Goal: Information Seeking & Learning: Learn about a topic

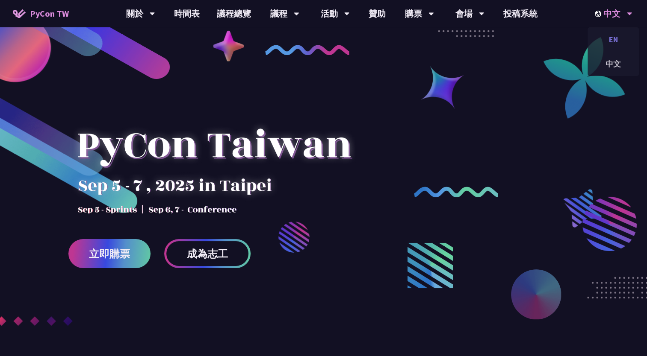
click at [612, 42] on div "EN" at bounding box center [612, 39] width 51 height 20
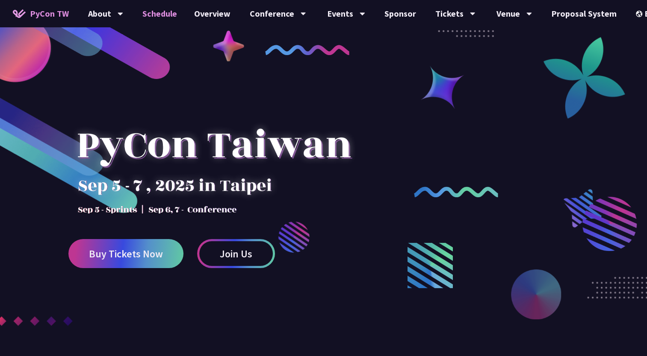
click at [165, 16] on link "Schedule" at bounding box center [160, 13] width 52 height 27
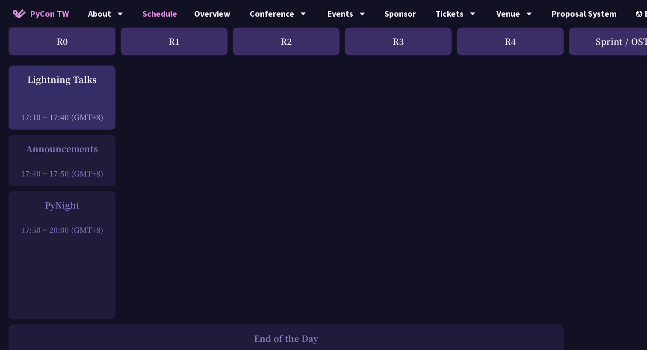
scroll to position [1187, 0]
click at [58, 241] on div "PyNight 17:50 ~ 20:00 (GMT+8)" at bounding box center [62, 255] width 107 height 128
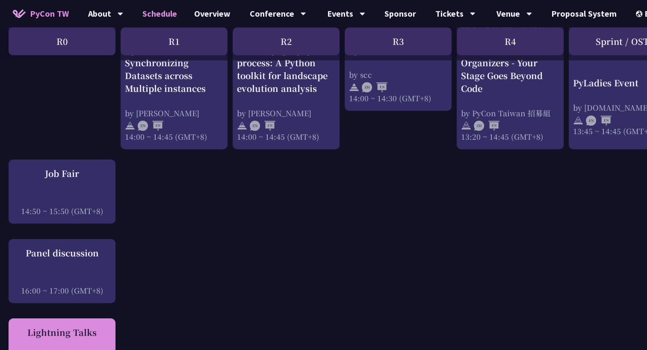
scroll to position [933, 0]
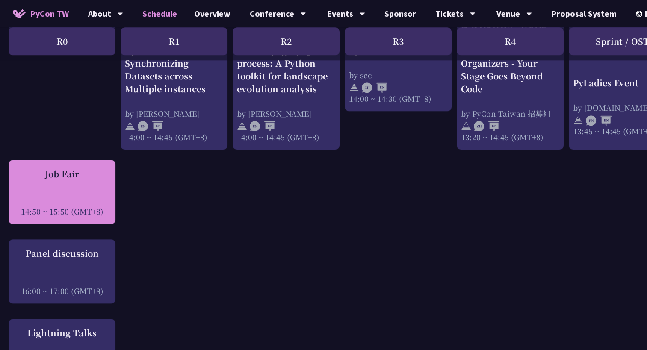
click at [77, 188] on div "Job Fair 14:50 ~ 15:50 (GMT+8)" at bounding box center [62, 192] width 98 height 49
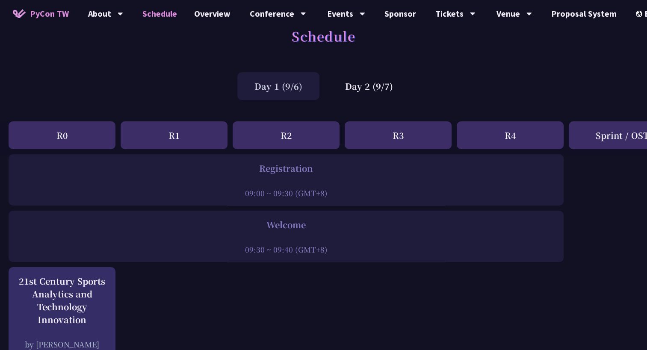
scroll to position [0, 0]
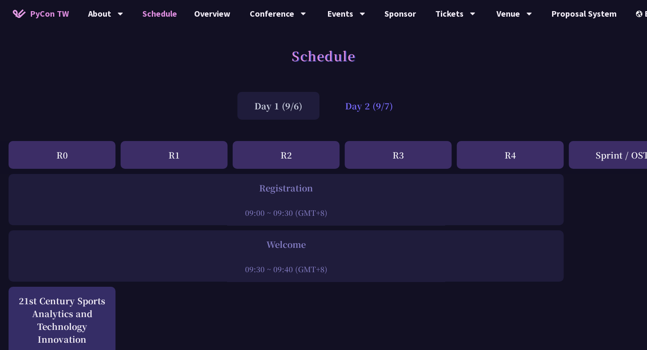
click at [386, 107] on div "Day 2 (9/7)" at bounding box center [369, 106] width 82 height 28
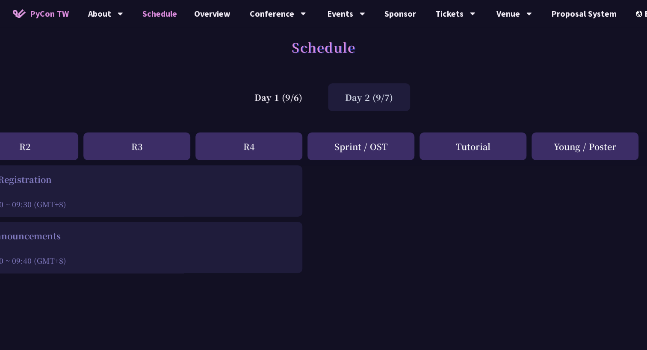
scroll to position [0, 261]
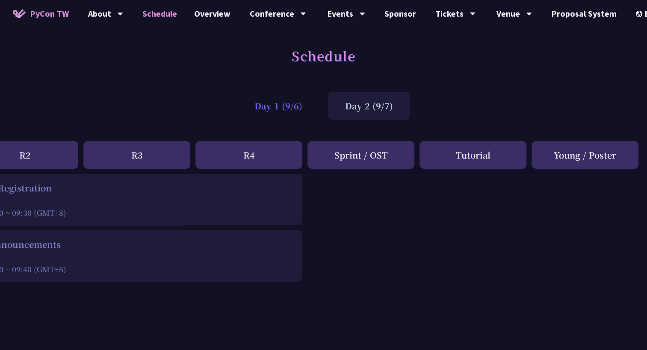
click at [288, 103] on div "Day 1 (9/6)" at bounding box center [278, 106] width 82 height 28
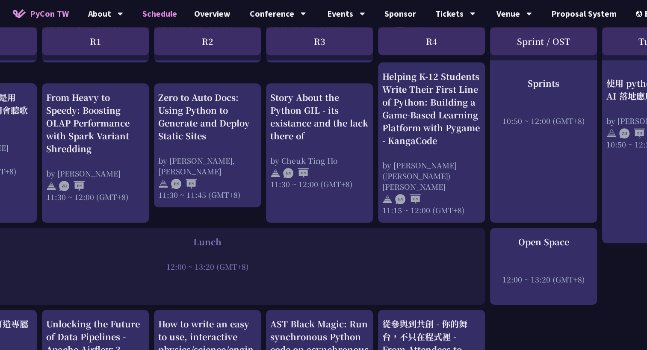
scroll to position [492, 78]
click at [329, 274] on div "Lunch 12:00 ~ 13:20 (GMT+8)" at bounding box center [207, 266] width 555 height 77
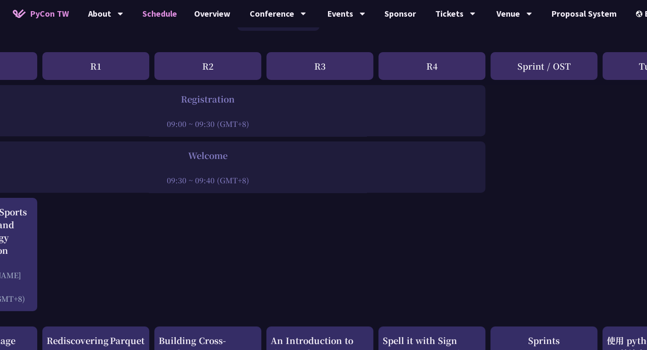
scroll to position [0, 78]
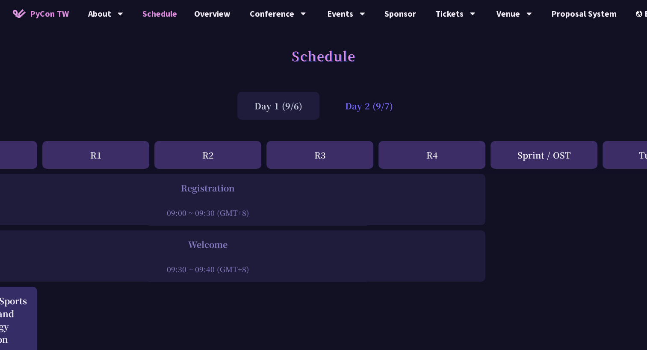
click at [375, 101] on div "Day 2 (9/7)" at bounding box center [369, 106] width 82 height 28
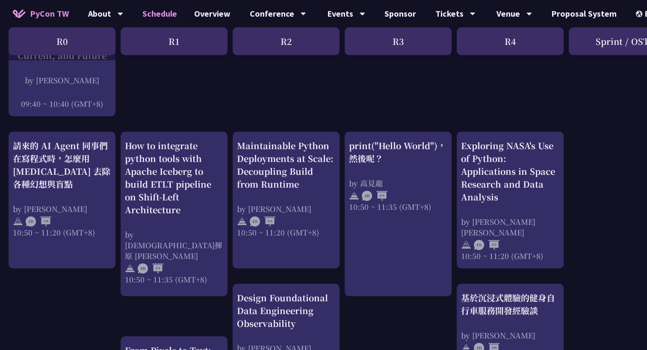
scroll to position [0, 0]
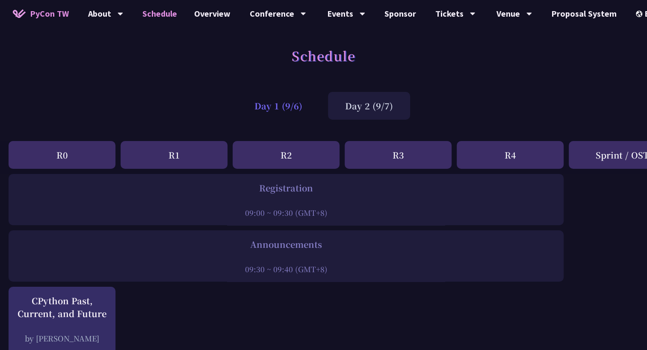
click at [287, 99] on div "Day 1 (9/6)" at bounding box center [278, 106] width 82 height 28
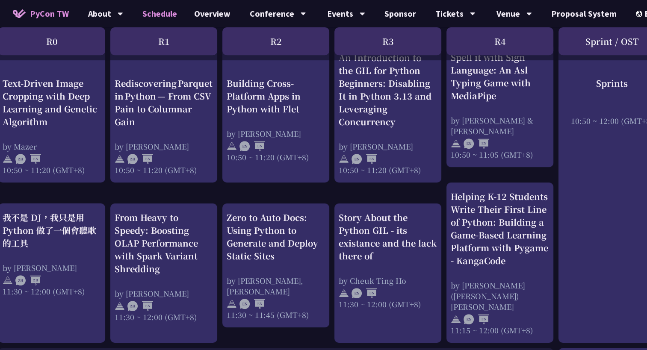
scroll to position [372, 0]
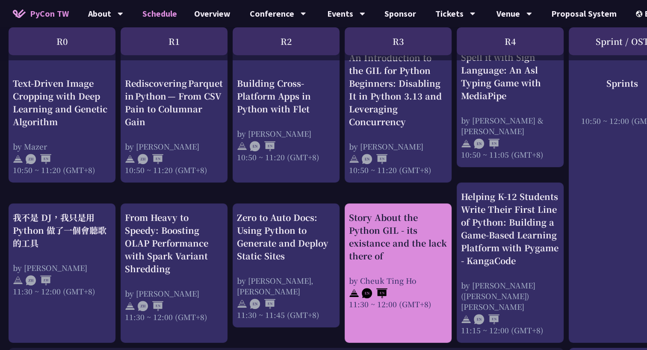
click at [361, 299] on div "11:30 ~ 12:00 (GMT+8)" at bounding box center [398, 304] width 98 height 11
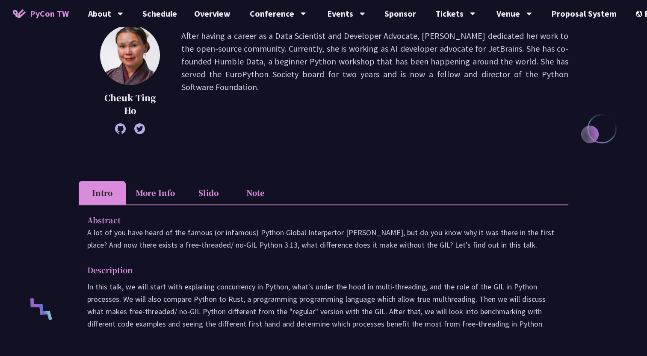
scroll to position [138, 0]
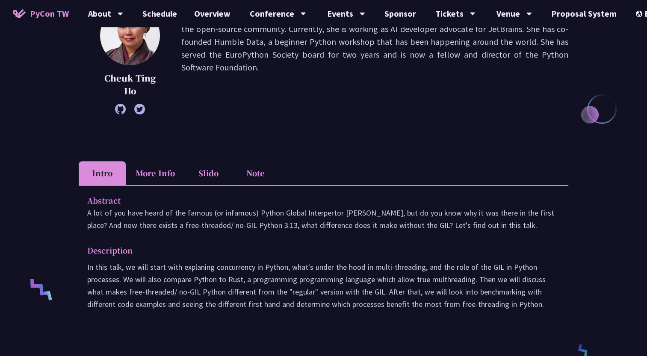
click at [567, 256] on div "Abstract A lot of you have heard of the famous (or infamous) Python Global Inte…" at bounding box center [323, 258] width 489 height 147
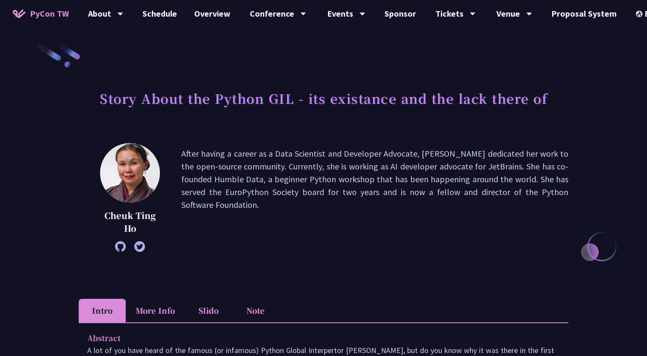
click at [308, 237] on p "After having a career as a Data Scientist and Developer Advocate, [PERSON_NAME]…" at bounding box center [374, 197] width 387 height 100
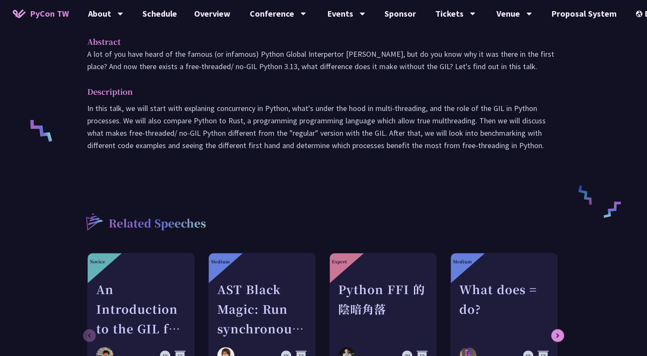
scroll to position [292, 0]
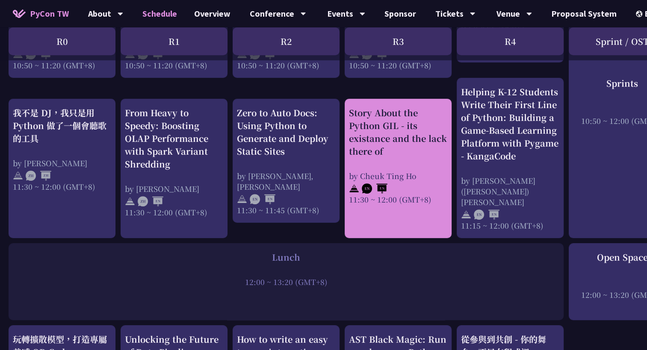
scroll to position [483, 0]
